Goal: Task Accomplishment & Management: Manage account settings

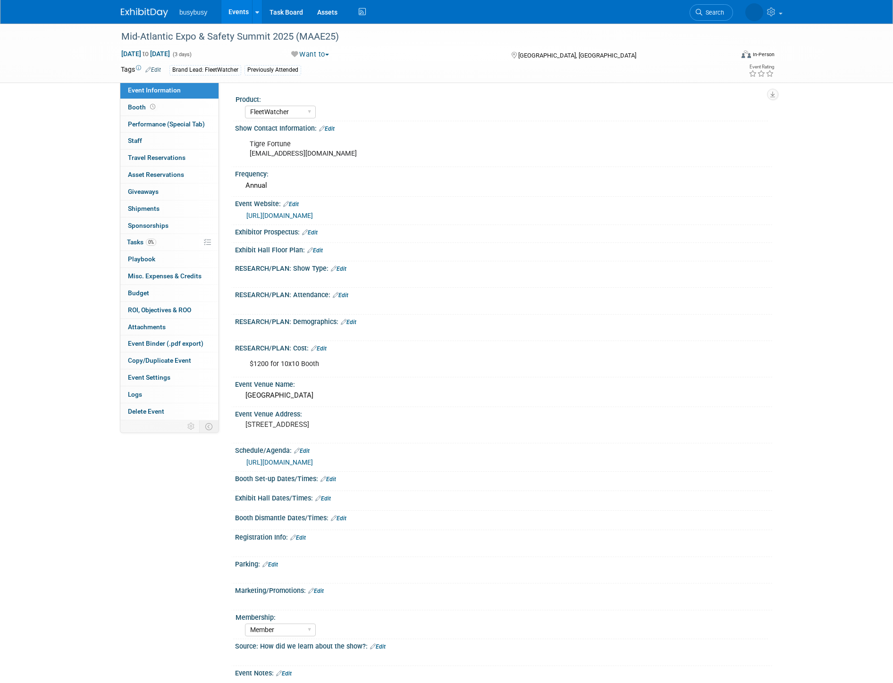
select select "FleetWatcher"
select select "Member"
click at [135, 7] on link at bounding box center [150, 8] width 59 height 8
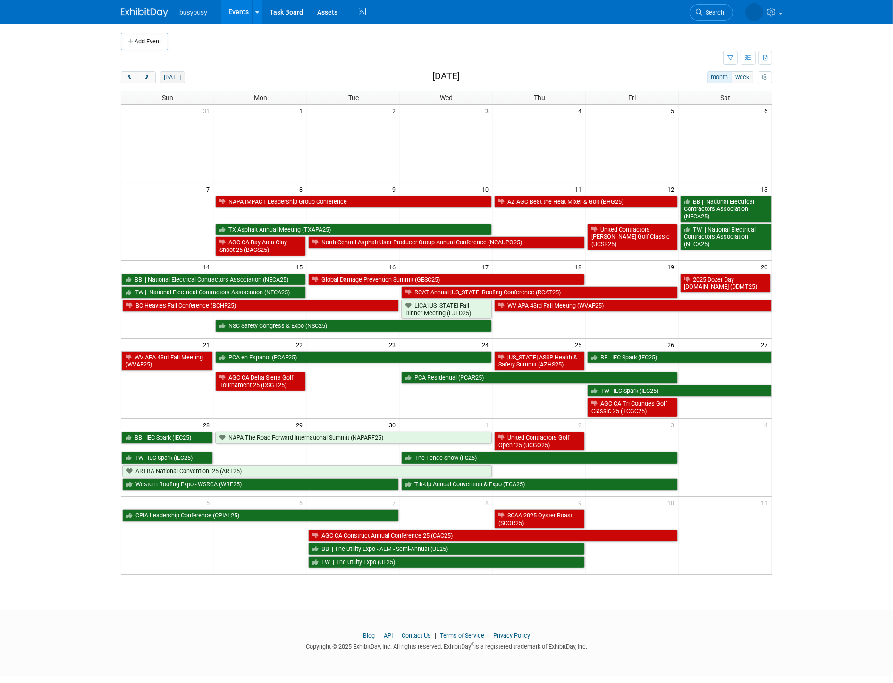
click at [170, 73] on button "today" at bounding box center [172, 77] width 25 height 12
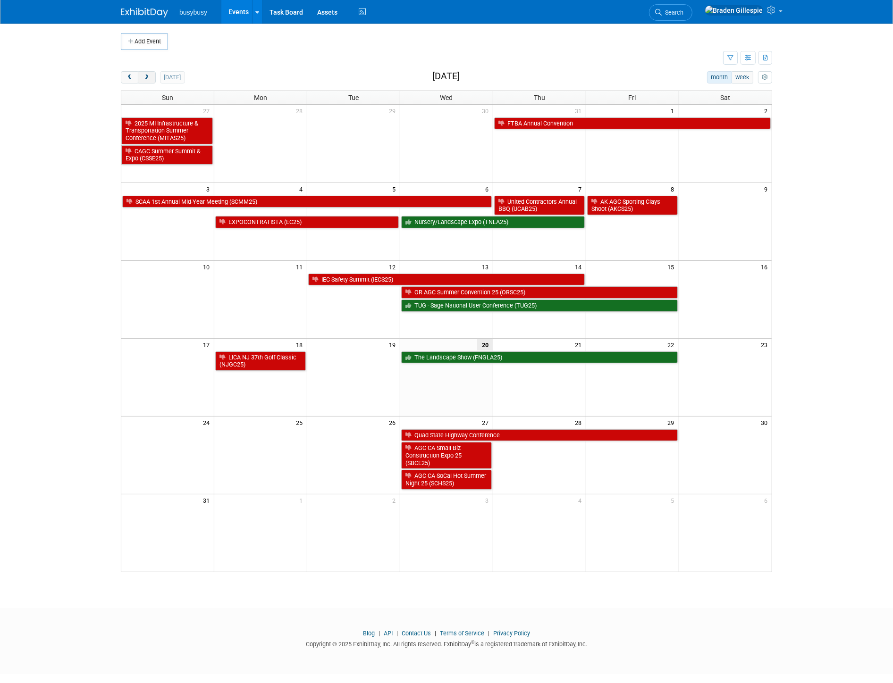
click at [151, 76] on button "next" at bounding box center [146, 77] width 17 height 12
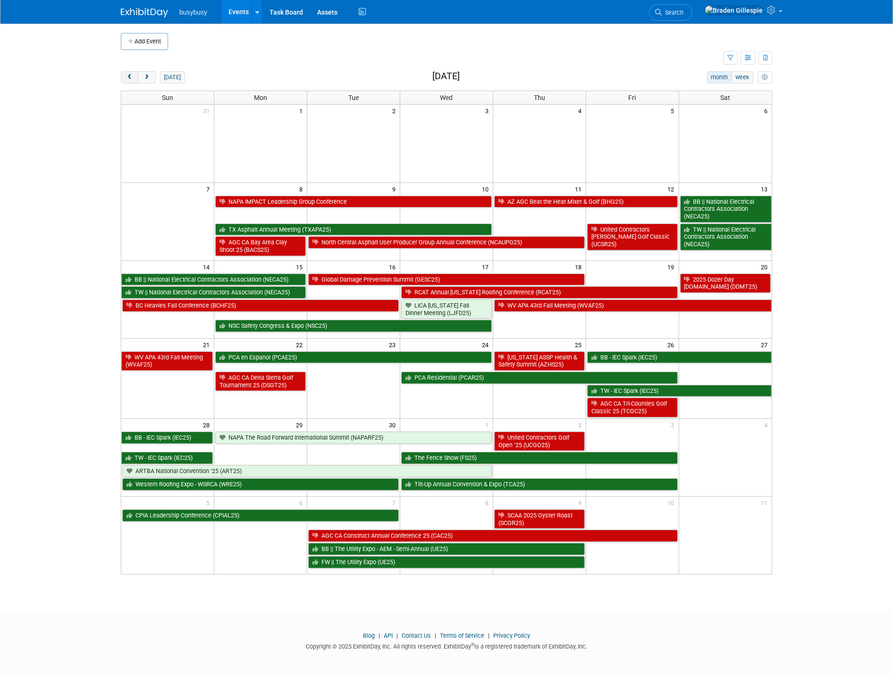
click at [128, 76] on span "prev" at bounding box center [129, 78] width 7 height 6
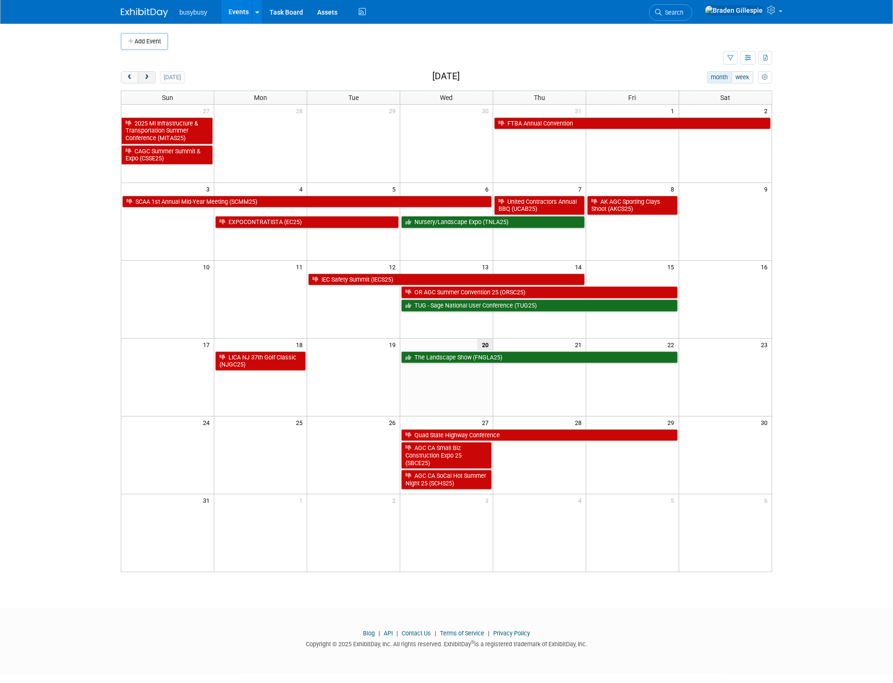
click at [145, 77] on span "next" at bounding box center [146, 78] width 7 height 6
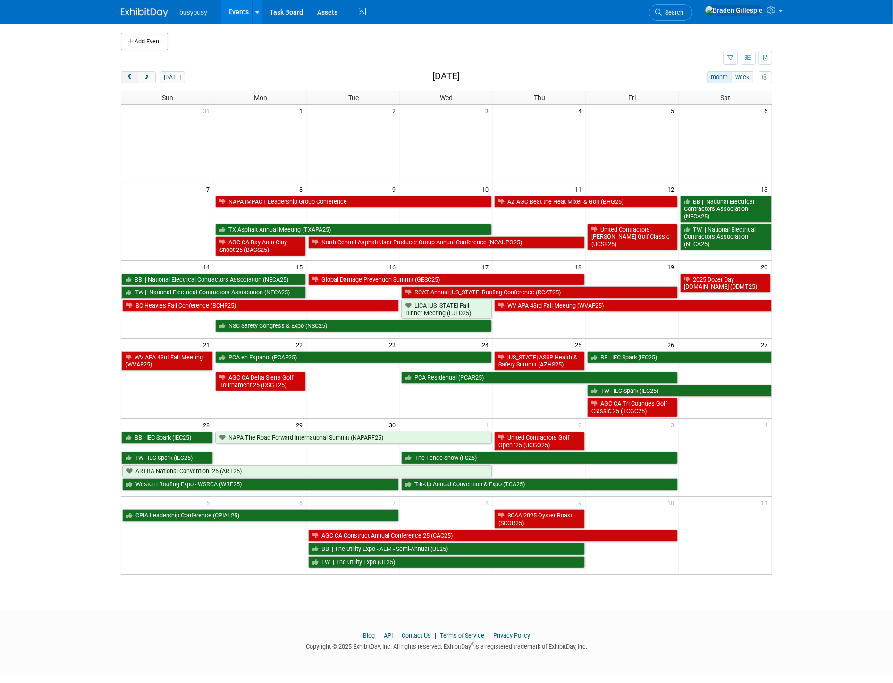
click at [134, 78] on button "prev" at bounding box center [129, 77] width 17 height 12
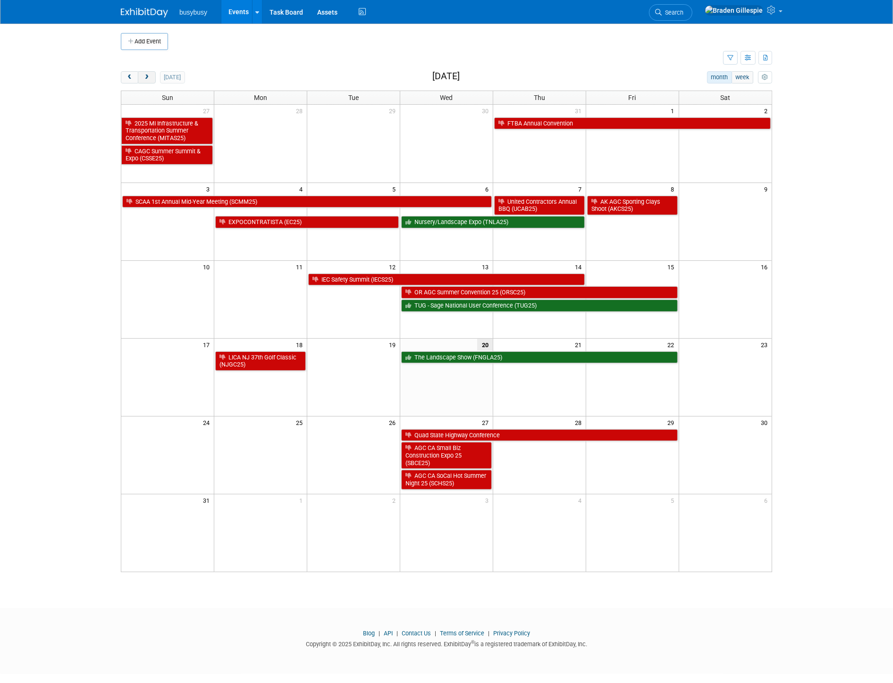
click at [147, 79] on span "next" at bounding box center [146, 78] width 7 height 6
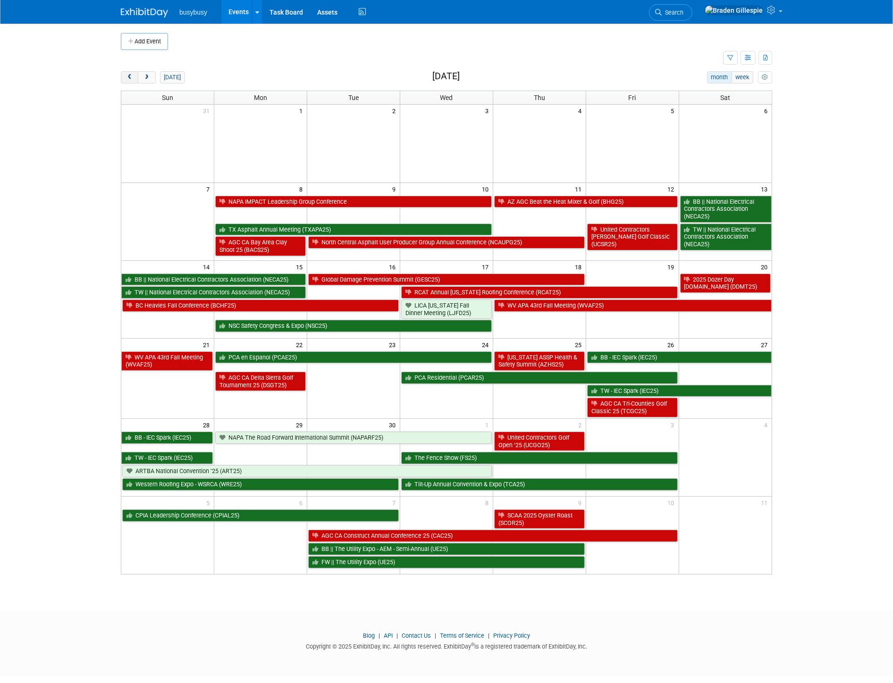
click at [135, 79] on button "prev" at bounding box center [129, 77] width 17 height 12
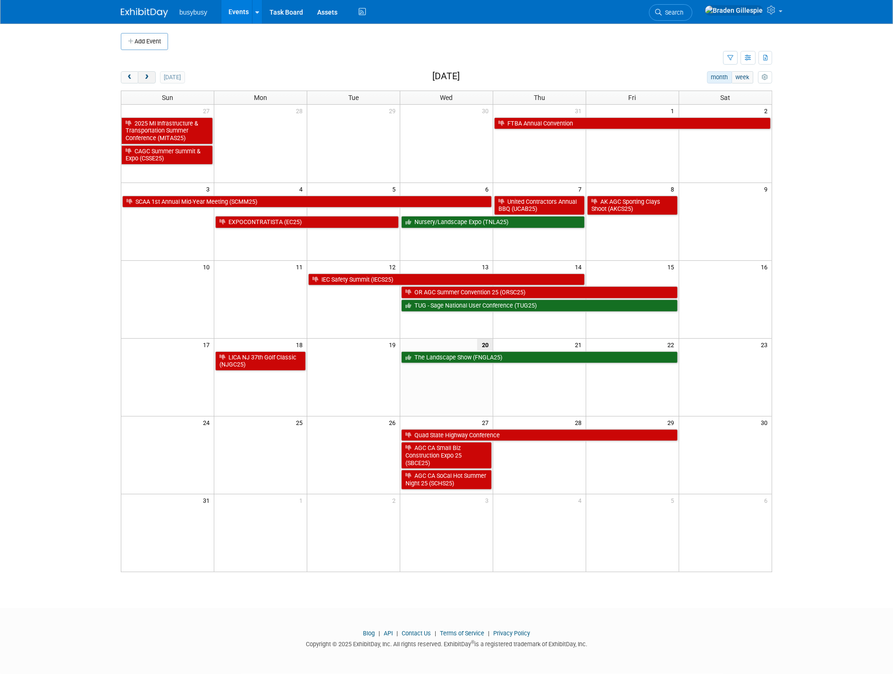
click at [144, 80] on span "next" at bounding box center [146, 78] width 7 height 6
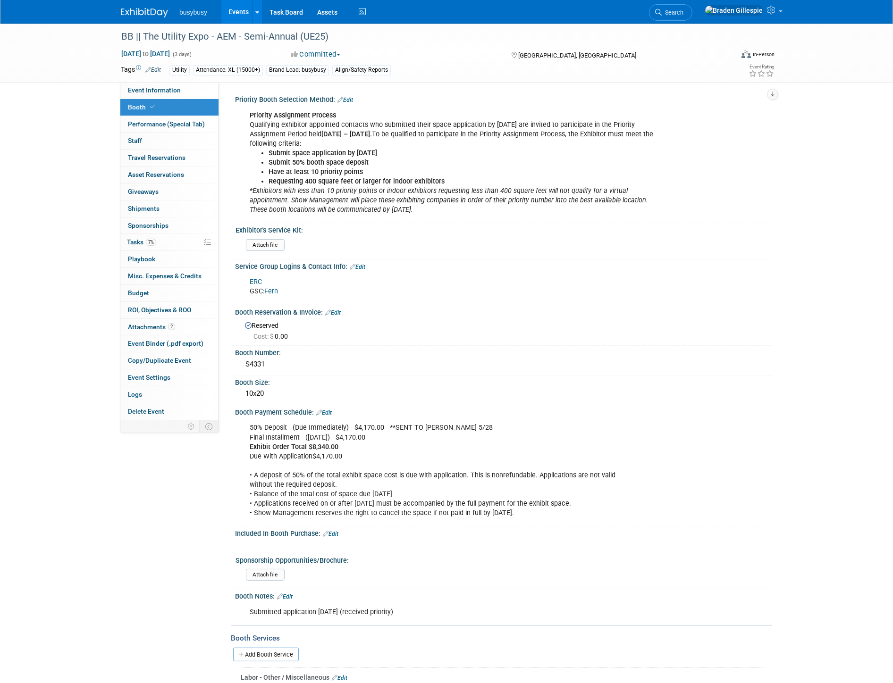
click at [160, 14] on img at bounding box center [144, 12] width 47 height 9
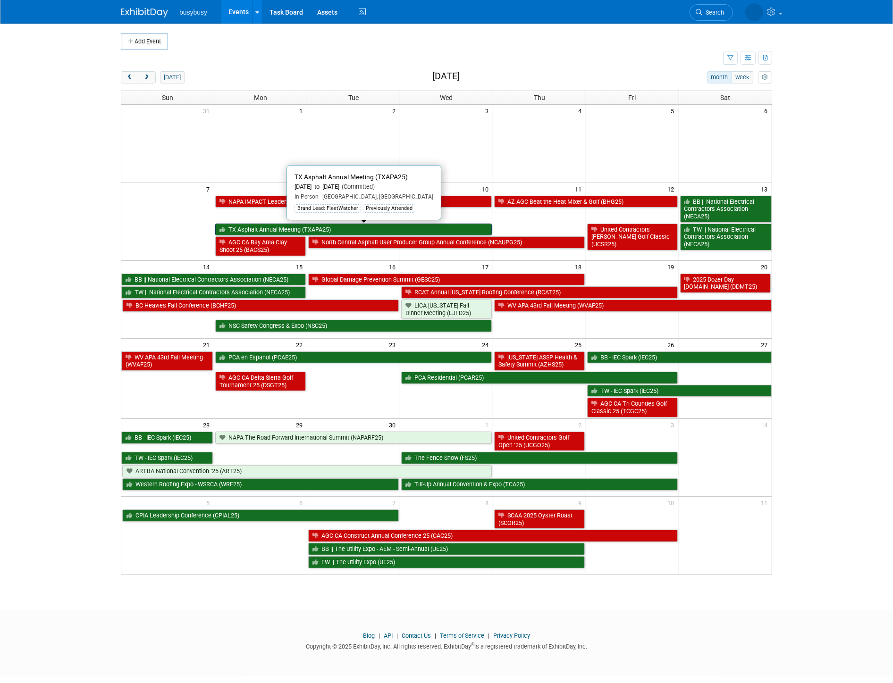
click at [353, 228] on link "TX Asphalt Annual Meeting (TXAPA25)" at bounding box center [353, 230] width 277 height 12
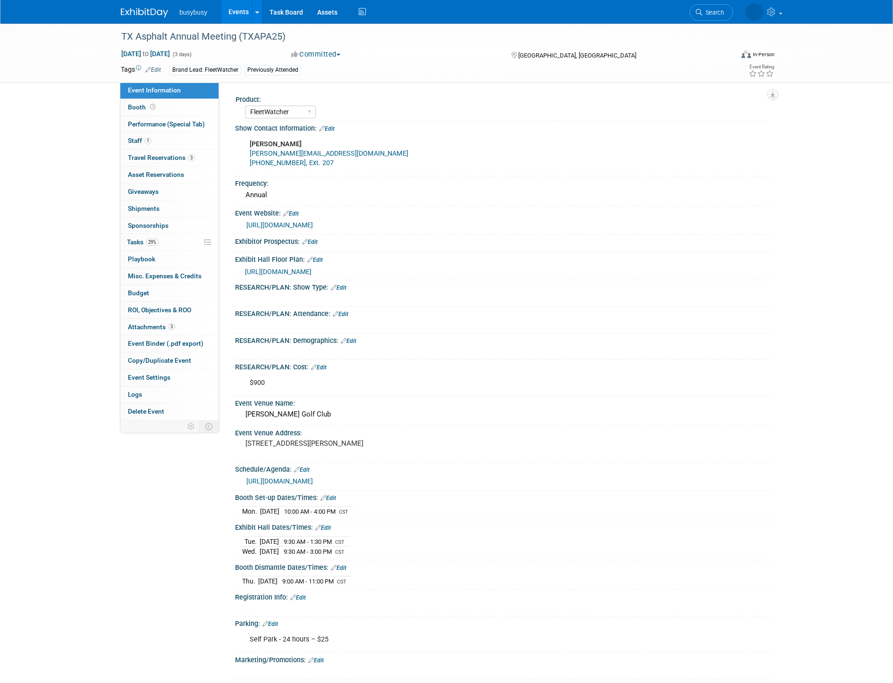
select select "FleetWatcher"
select select "Member"
click at [168, 110] on link "Booth" at bounding box center [169, 107] width 98 height 17
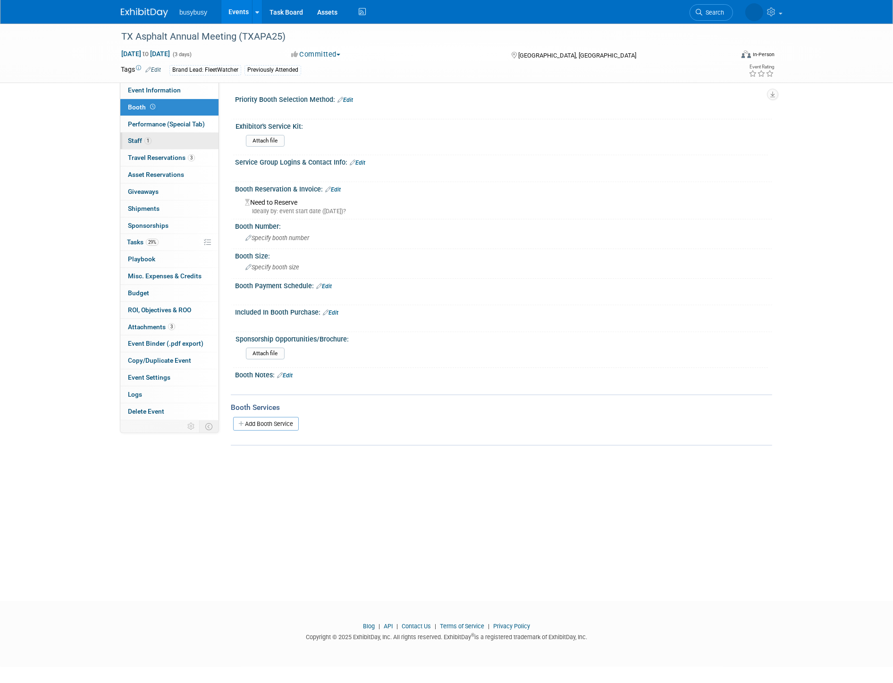
click at [156, 140] on link "1 Staff 1" at bounding box center [169, 141] width 98 height 17
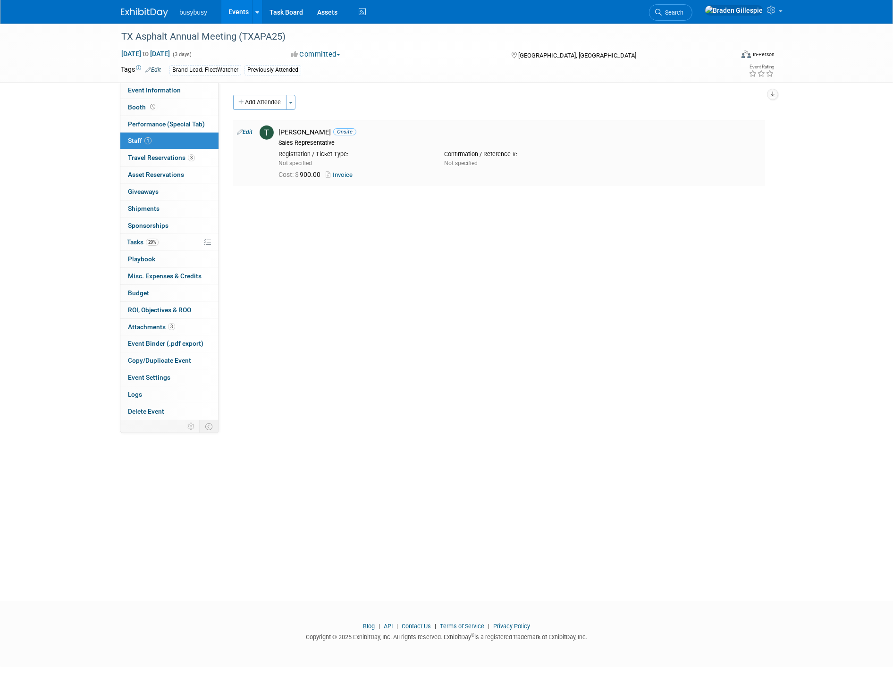
click at [347, 175] on link "Invoice" at bounding box center [341, 174] width 31 height 7
click at [266, 95] on button "Add Attendee" at bounding box center [259, 102] width 53 height 15
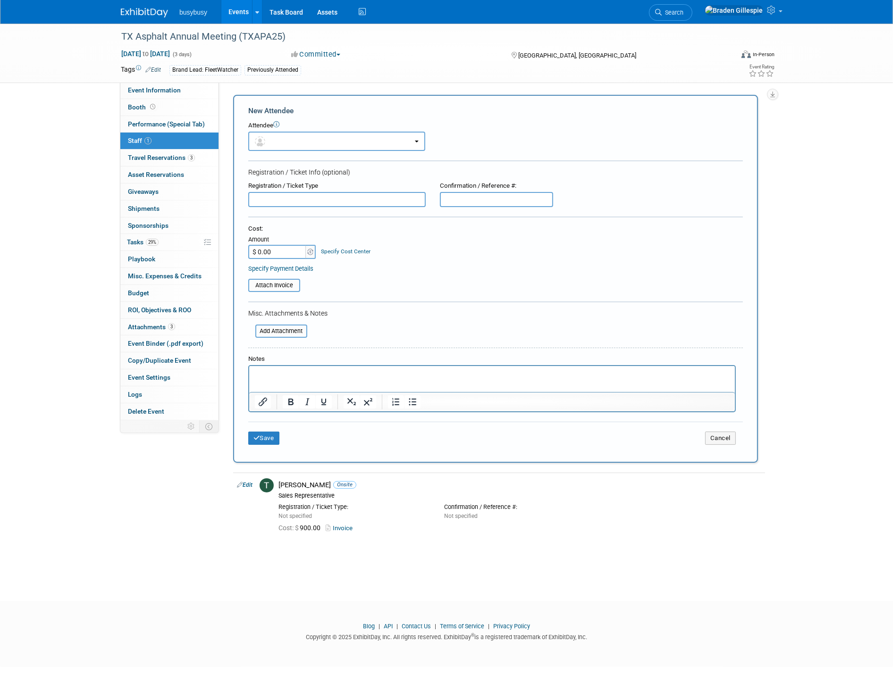
click at [340, 130] on div "Attendee <img src="[URL][DOMAIN_NAME]" style="width: 22px; height: 22px; border…" at bounding box center [495, 136] width 495 height 30
click at [338, 141] on button "button" at bounding box center [336, 141] width 177 height 19
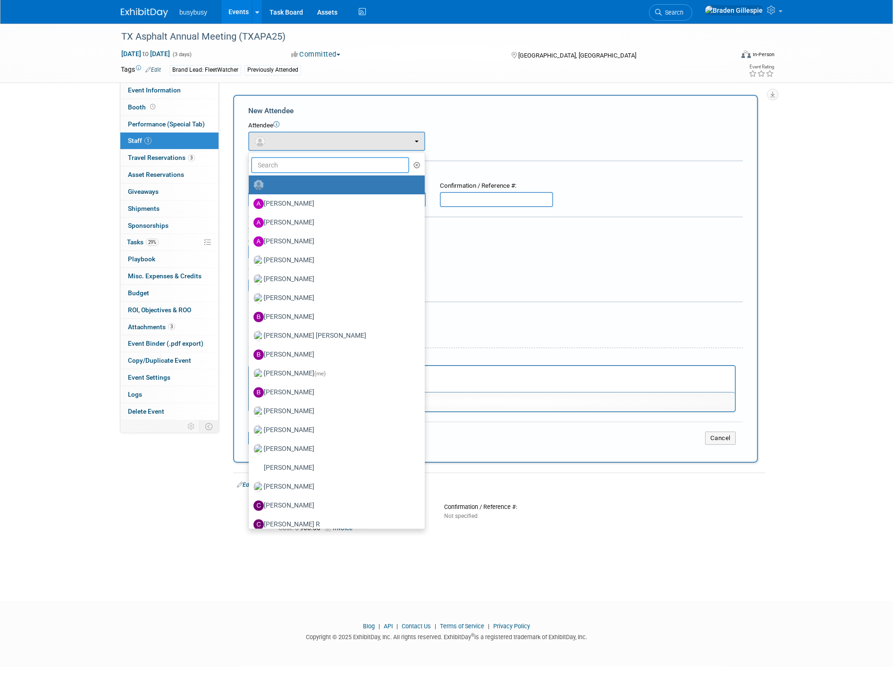
click at [286, 162] on input "text" at bounding box center [330, 165] width 158 height 16
type input "[PERSON_NAME]"
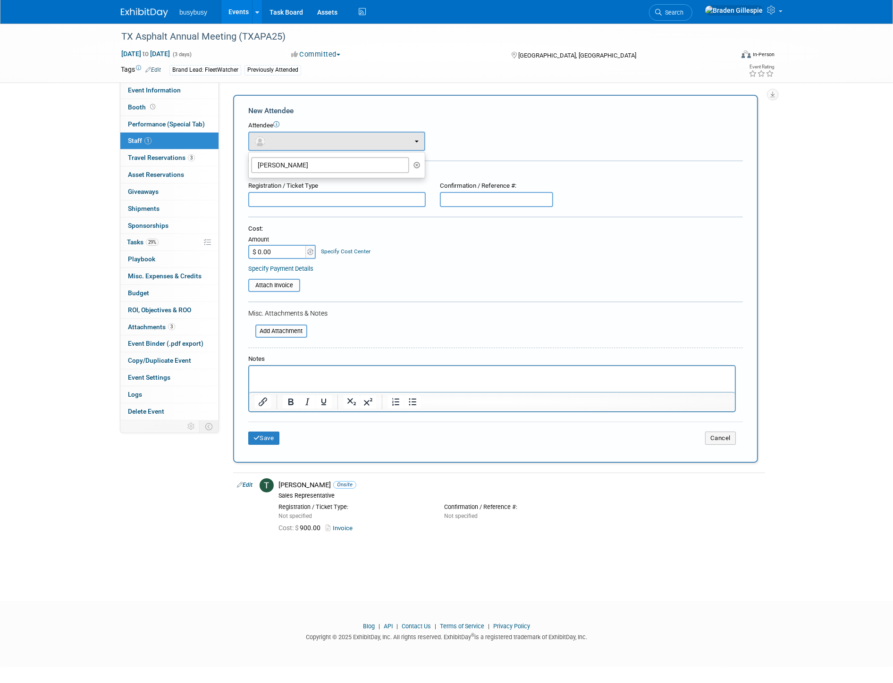
click at [536, 174] on div "Registration / Ticket Info (optional)" at bounding box center [495, 172] width 495 height 9
